Goal: Complete application form

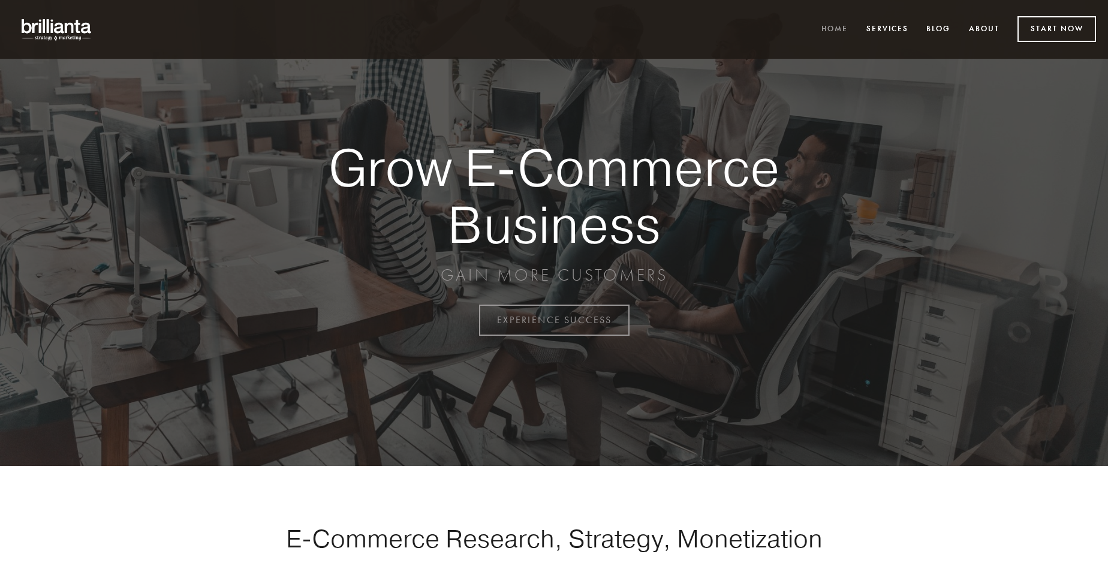
scroll to position [3144, 0]
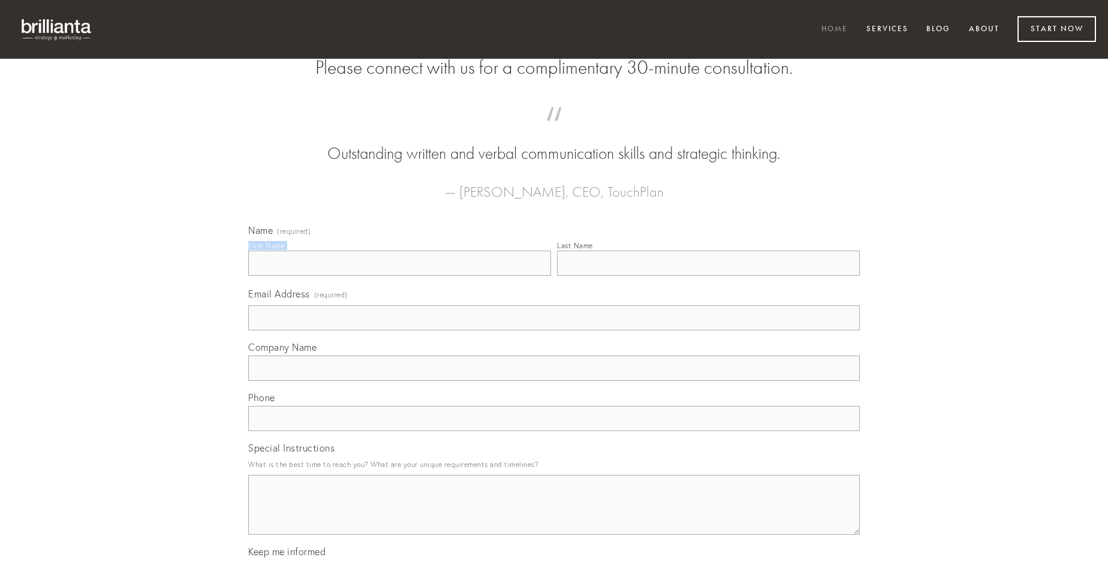
type input "[PERSON_NAME]"
click at [708, 276] on input "Last Name" at bounding box center [708, 263] width 303 height 25
type input "[PERSON_NAME]"
click at [554, 330] on input "Email Address (required)" at bounding box center [554, 317] width 612 height 25
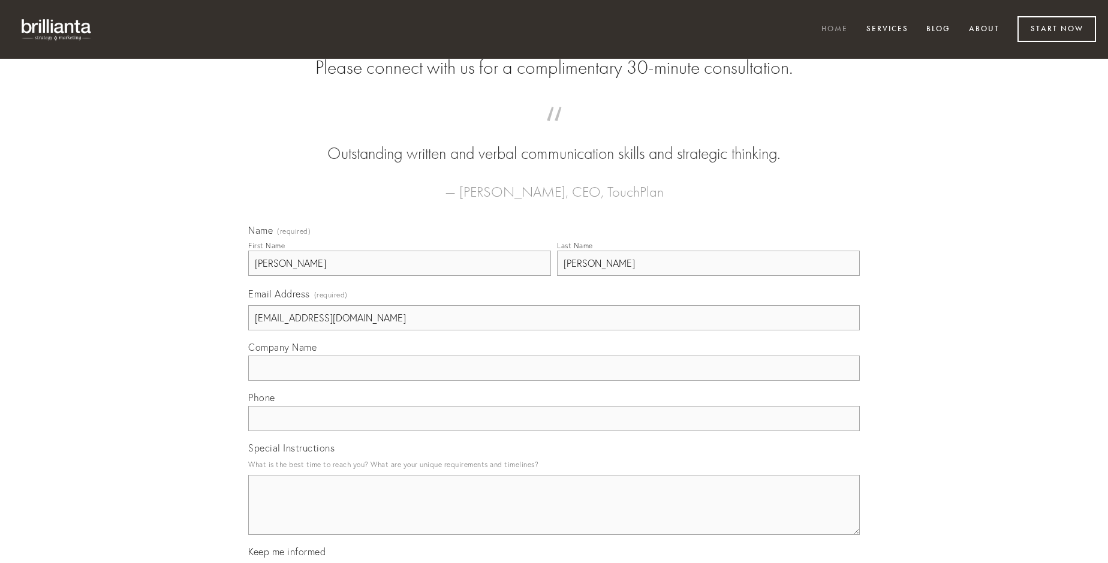
type input "[EMAIL_ADDRESS][DOMAIN_NAME]"
click at [554, 381] on input "Company Name" at bounding box center [554, 368] width 612 height 25
type input "trado"
click at [554, 431] on input "text" at bounding box center [554, 418] width 612 height 25
click at [554, 516] on textarea "Special Instructions" at bounding box center [554, 505] width 612 height 60
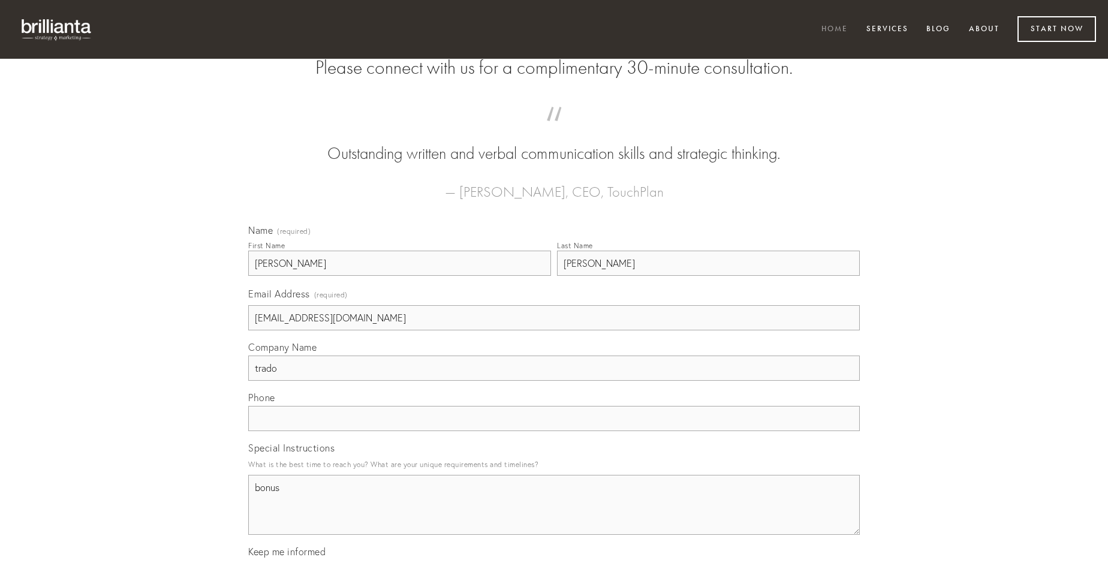
type textarea "bonus"
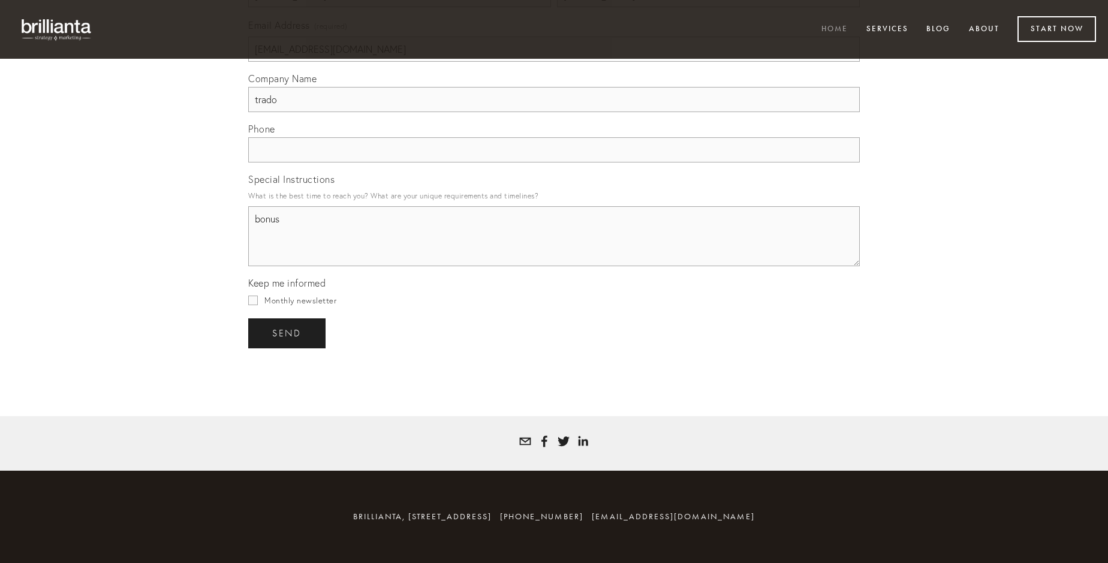
click at [288, 333] on span "send" at bounding box center [286, 333] width 29 height 11
